Goal: Obtain resource: Download file/media

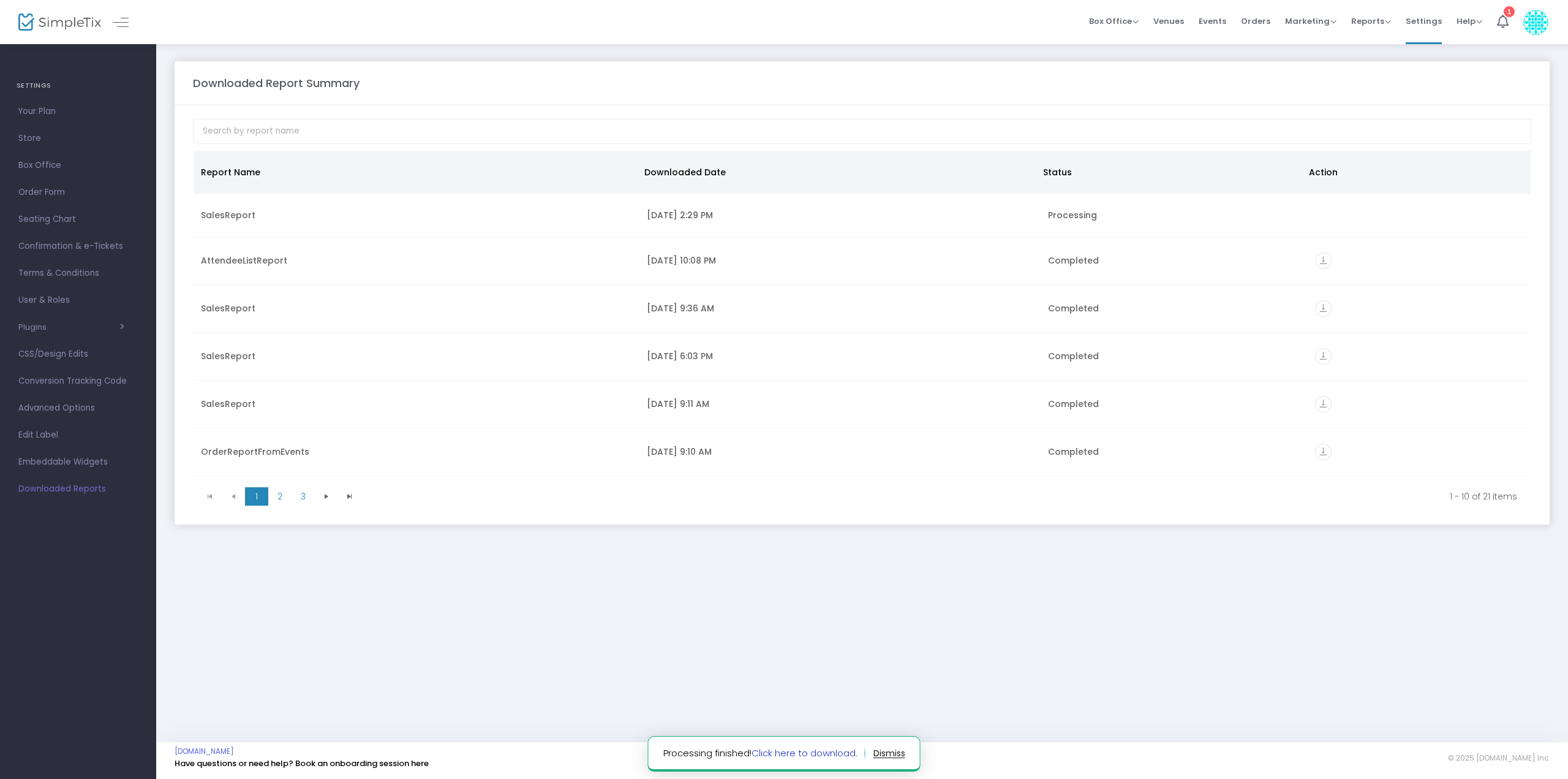
click at [786, 750] on link "Click here to download." at bounding box center [805, 752] width 106 height 13
click at [1361, 18] on span "Reports" at bounding box center [1371, 21] width 40 height 12
click at [1138, 96] on m-panel-header "Downloaded Report Summary" at bounding box center [862, 83] width 1375 height 44
click at [1208, 18] on span "Events" at bounding box center [1212, 21] width 27 height 31
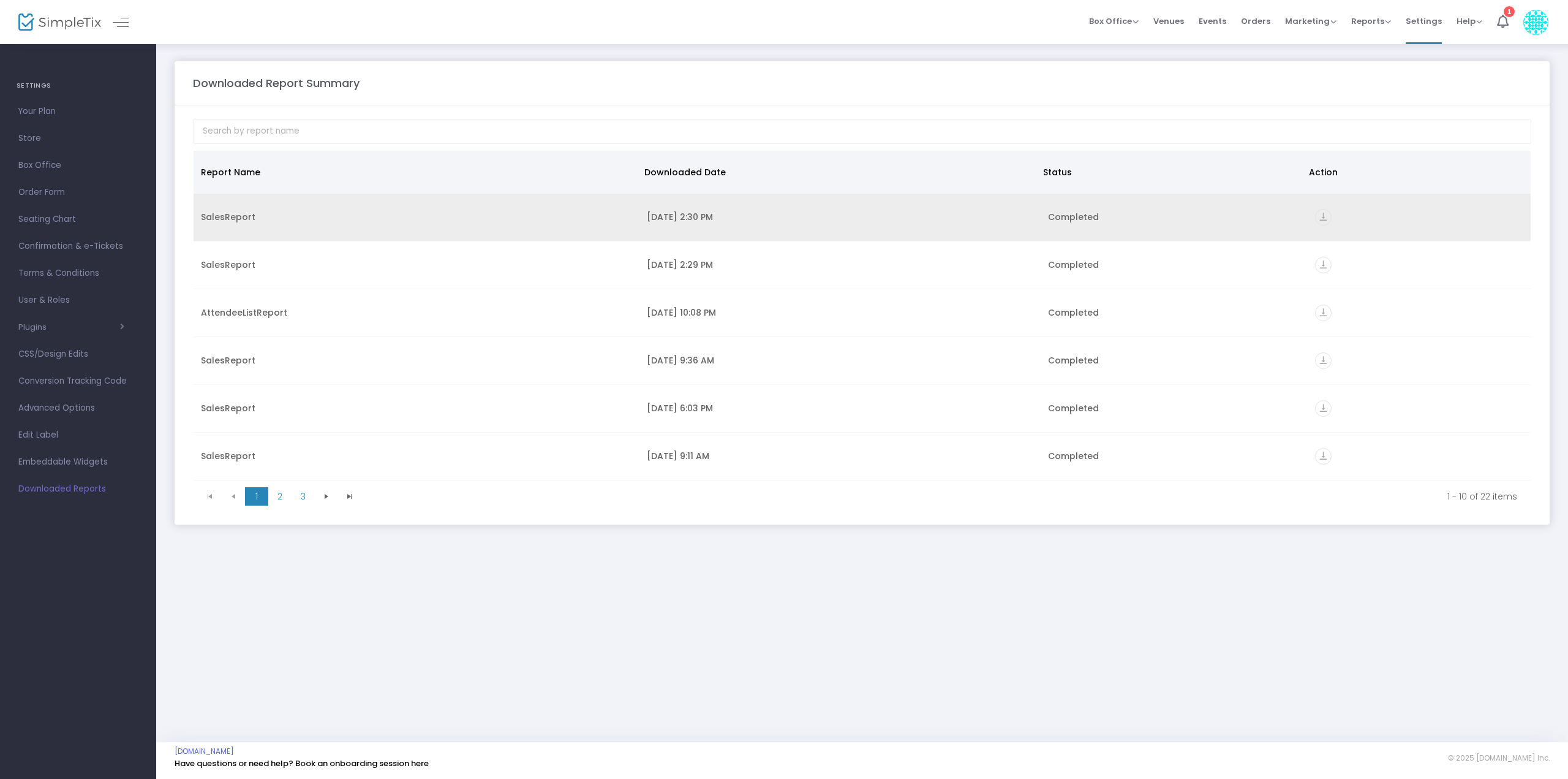
click at [1319, 217] on icon "vertical_align_bottom" at bounding box center [1324, 217] width 17 height 17
